Goal: Task Accomplishment & Management: Use online tool/utility

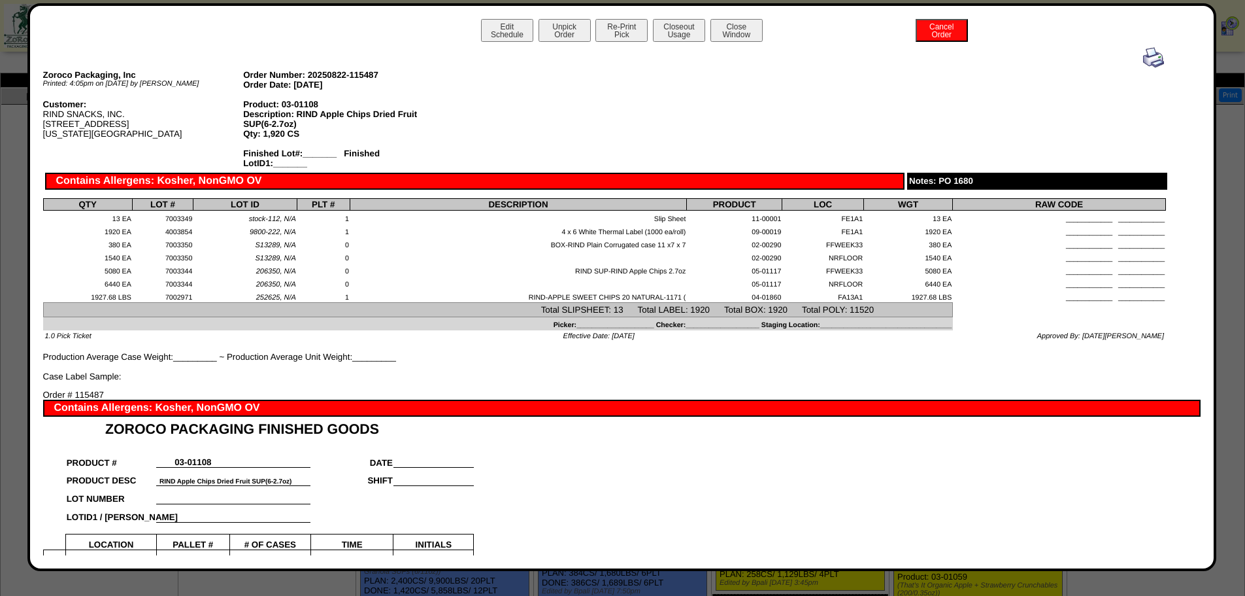
scroll to position [523, 0]
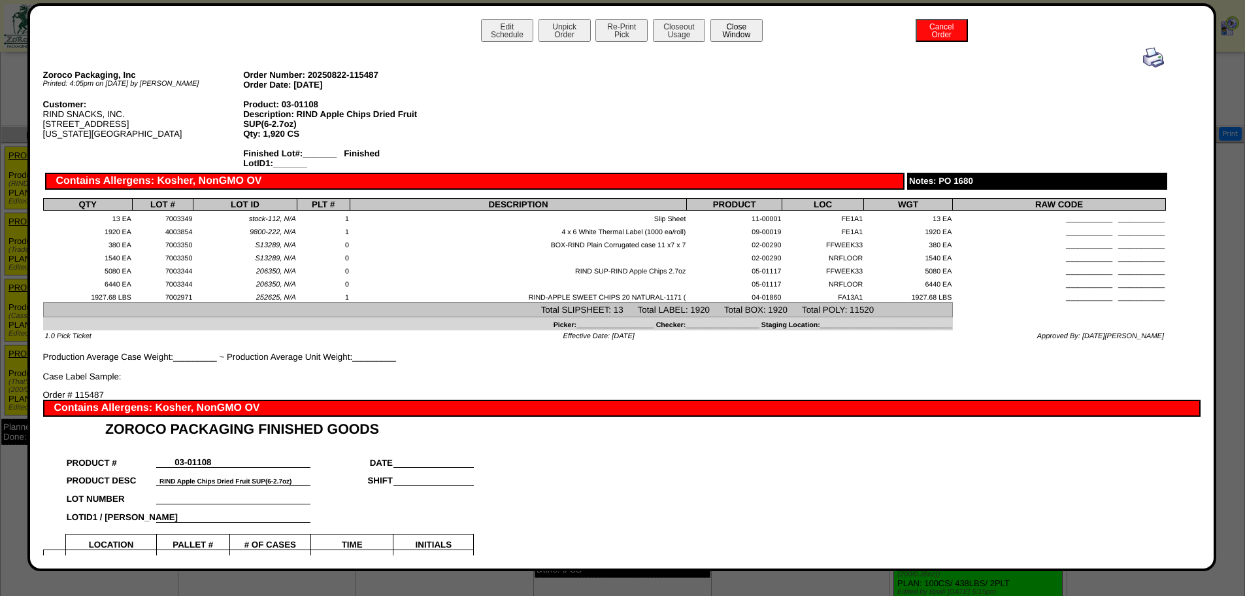
click at [743, 28] on button "Close Window" at bounding box center [737, 30] width 52 height 23
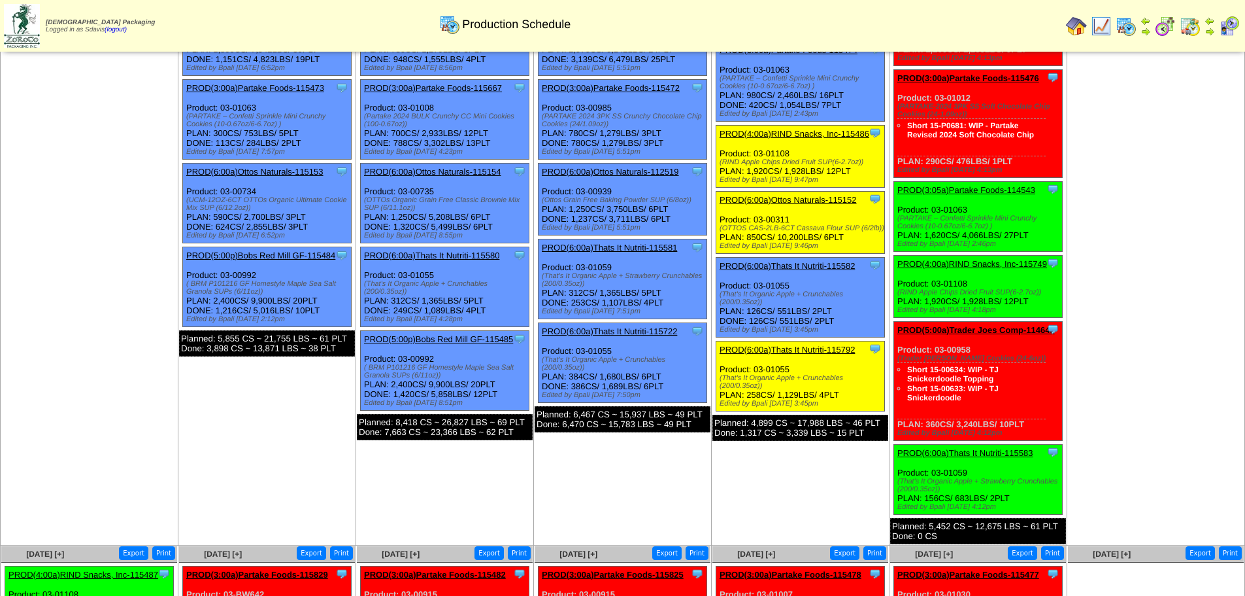
scroll to position [131, 0]
